Goal: Task Accomplishment & Management: Use online tool/utility

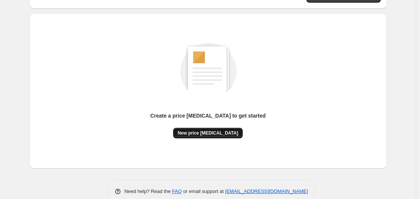
scroll to position [83, 0]
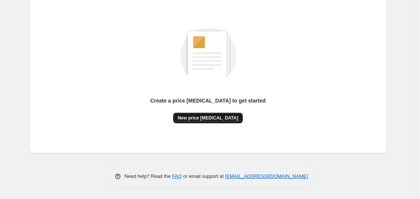
click at [196, 118] on span "New price [MEDICAL_DATA]" at bounding box center [208, 118] width 61 height 6
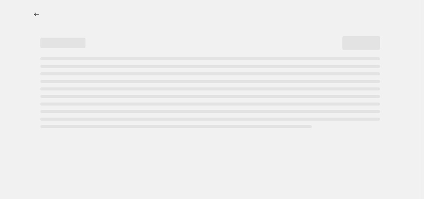
select select "percentage"
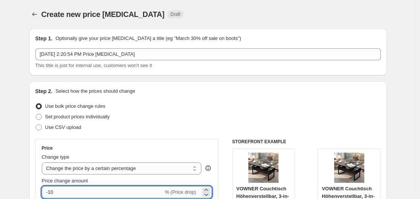
click at [85, 197] on input "-10" at bounding box center [102, 192] width 121 height 12
type input "-1"
type input "-35"
click at [260, 93] on div "Step 2. Select how the prices should change" at bounding box center [207, 91] width 345 height 8
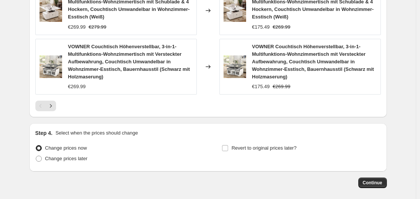
scroll to position [656, 0]
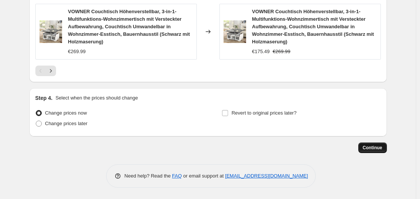
click at [367, 146] on span "Continue" at bounding box center [373, 147] width 20 height 6
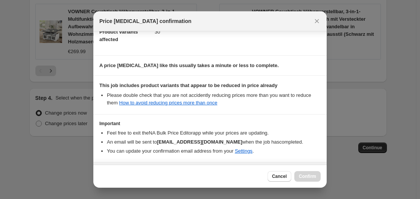
scroll to position [118, 0]
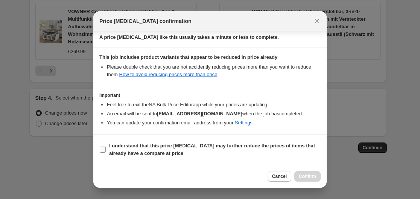
click at [174, 150] on span "I understand that this price [MEDICAL_DATA] may further reduce the prices of it…" at bounding box center [214, 149] width 211 height 15
click at [106, 150] on input "I understand that this price [MEDICAL_DATA] may further reduce the prices of it…" at bounding box center [103, 149] width 6 height 6
checkbox input "true"
click at [302, 175] on span "Confirm" at bounding box center [307, 176] width 17 height 6
